Goal: Information Seeking & Learning: Compare options

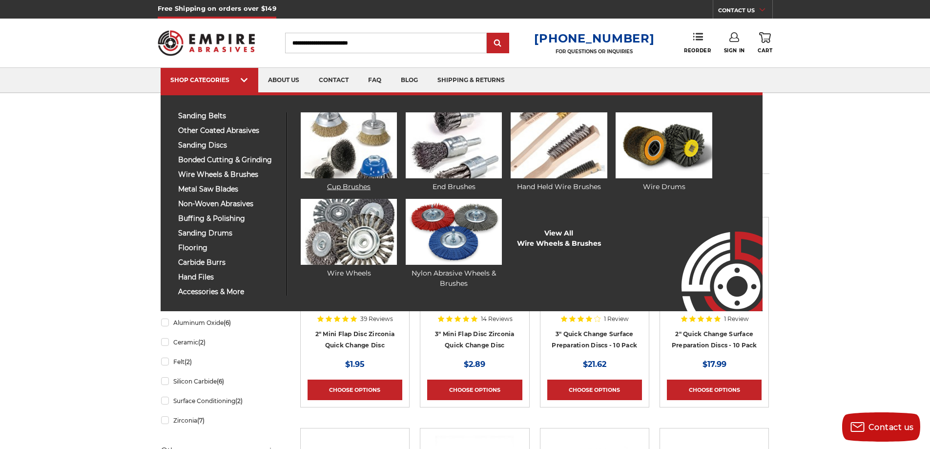
click at [350, 151] on img at bounding box center [349, 145] width 96 height 66
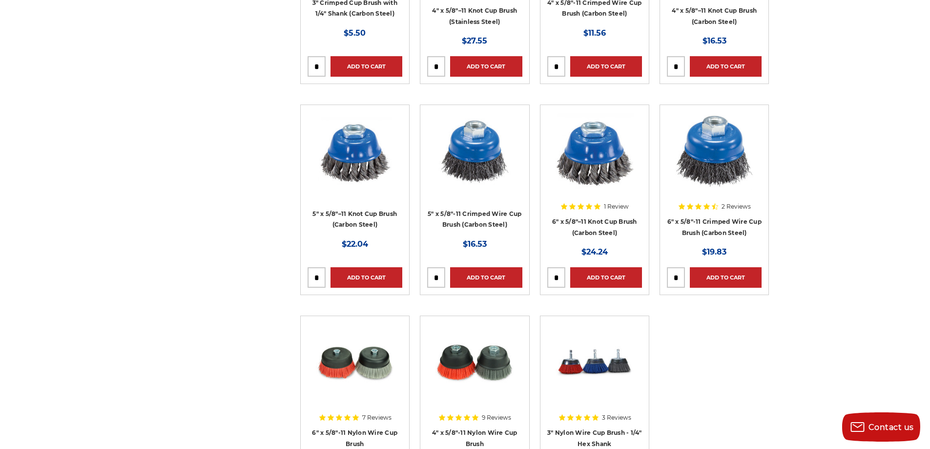
scroll to position [781, 0]
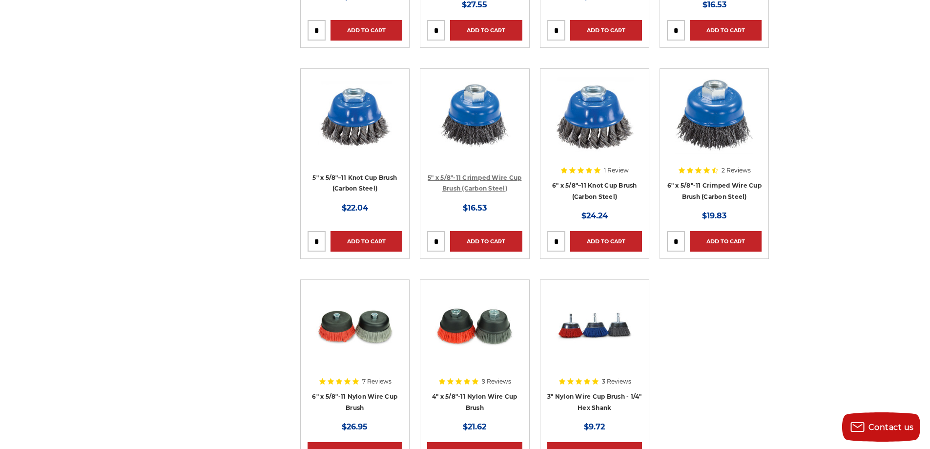
click at [456, 187] on link "5" x 5/8"-11 Crimped Wire Cup Brush (Carbon Steel)" at bounding box center [475, 183] width 94 height 19
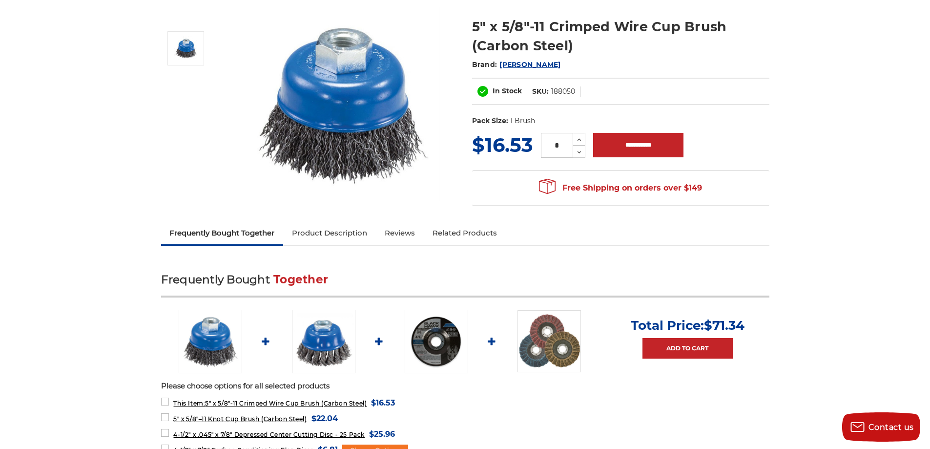
scroll to position [147, 0]
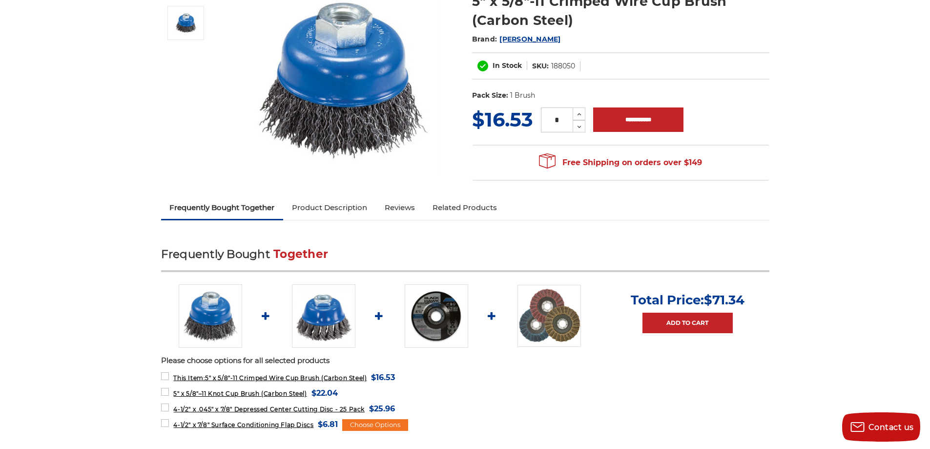
drag, startPoint x: 467, startPoint y: 249, endPoint x: 473, endPoint y: 246, distance: 6.3
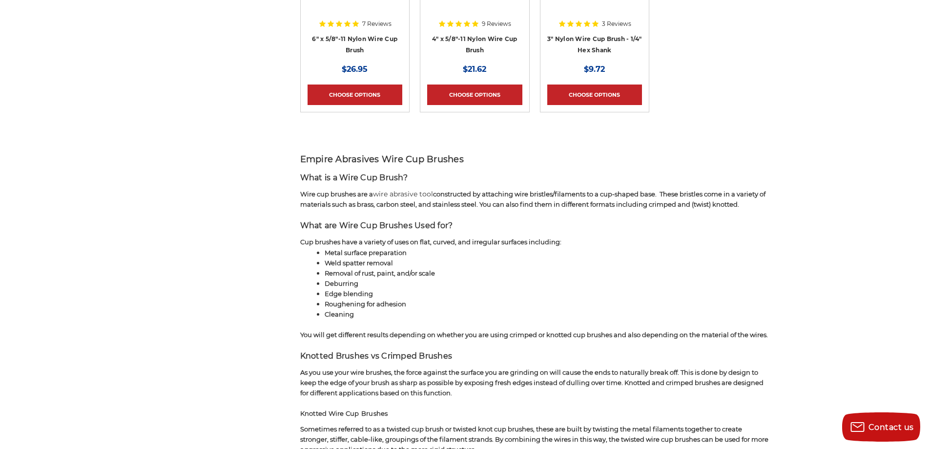
scroll to position [928, 0]
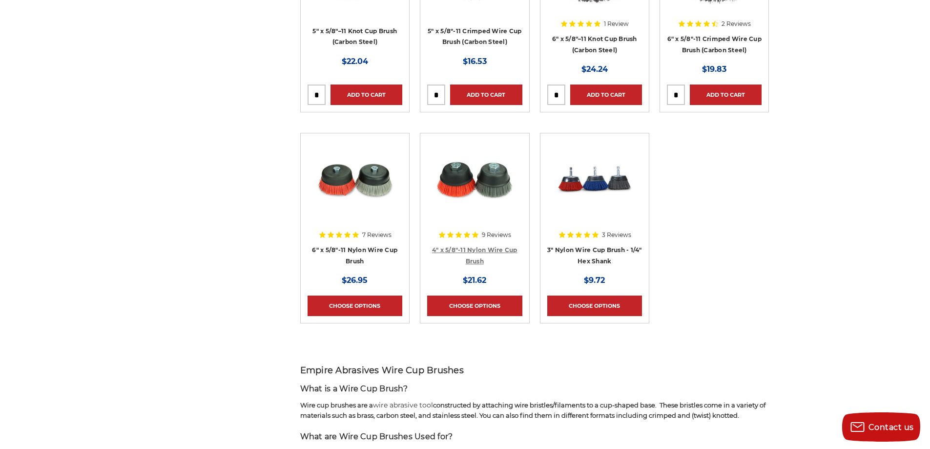
click at [451, 252] on link "4" x 5/8"-11 Nylon Wire Cup Brush" at bounding box center [474, 255] width 85 height 19
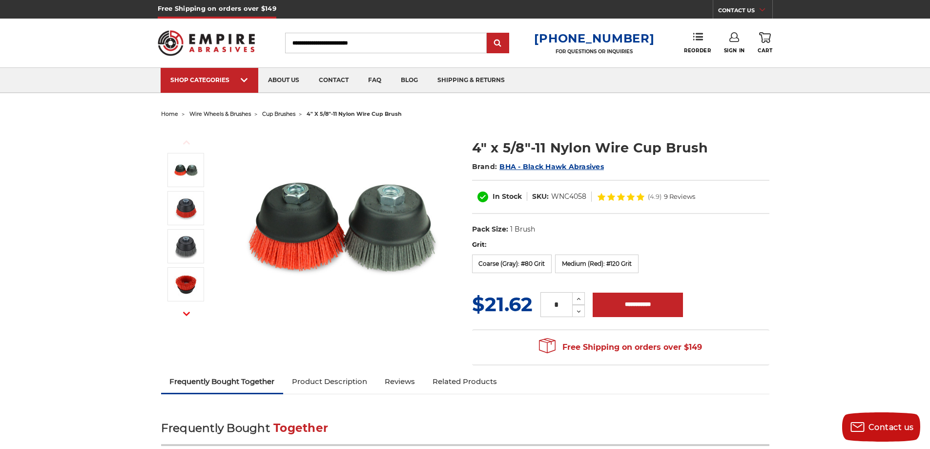
click at [673, 199] on span "9 Reviews" at bounding box center [679, 196] width 31 height 6
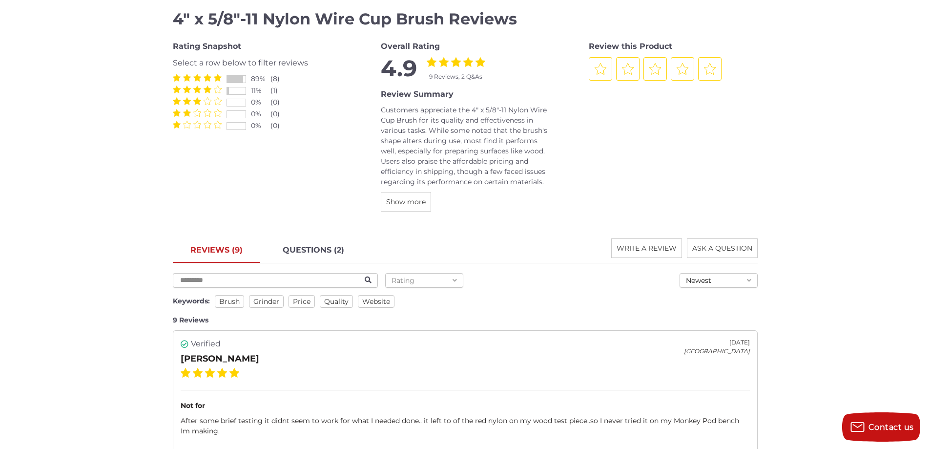
scroll to position [1384, 0]
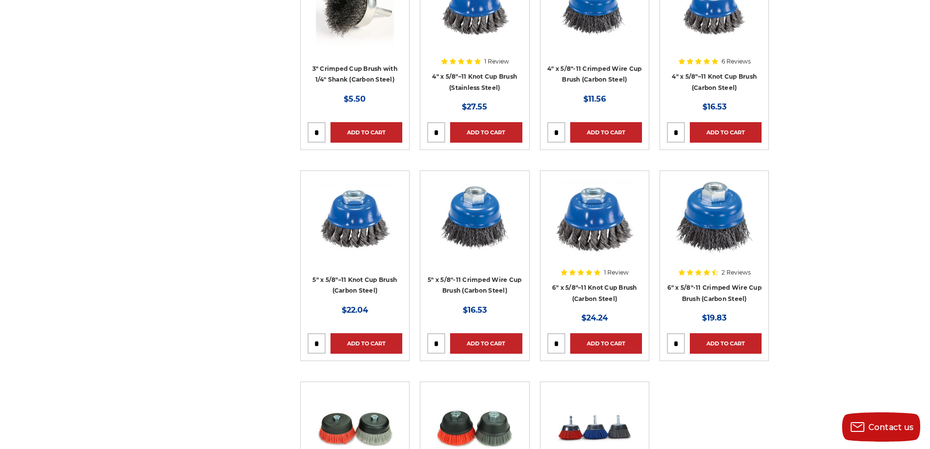
scroll to position [684, 0]
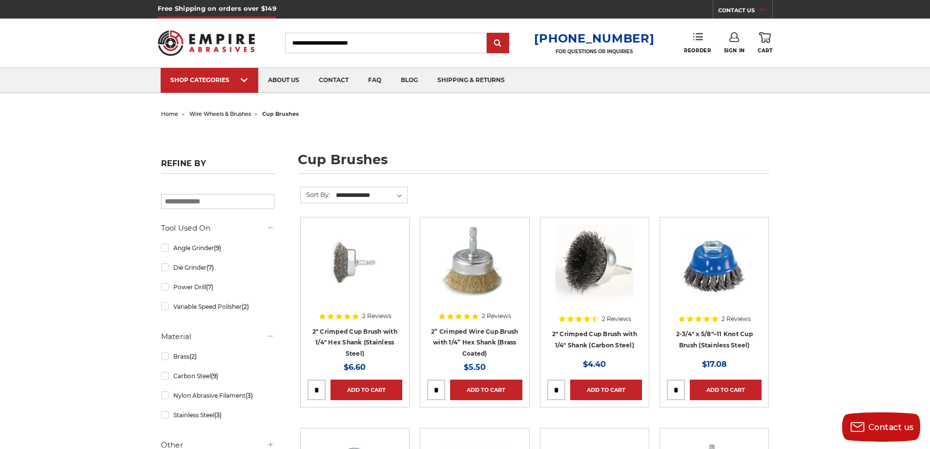
click at [695, 44] on link "Reorder" at bounding box center [697, 42] width 27 height 21
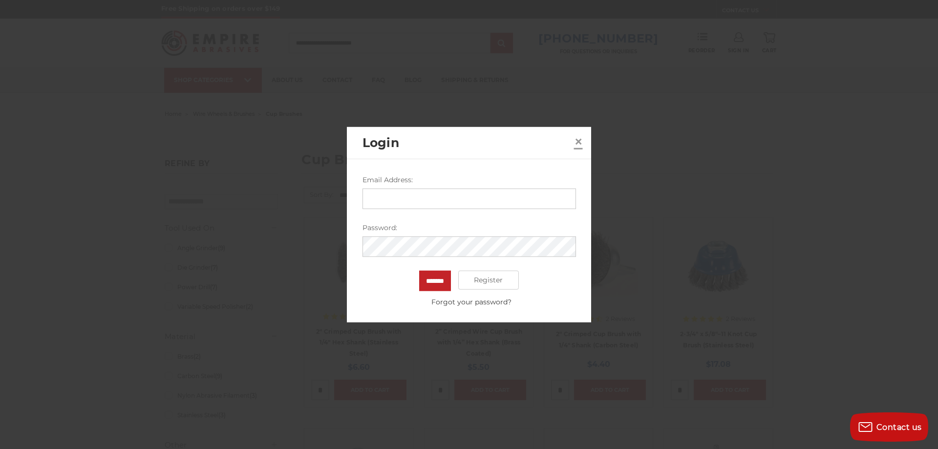
click at [575, 139] on span "×" at bounding box center [578, 141] width 9 height 19
